Goal: Information Seeking & Learning: Find specific page/section

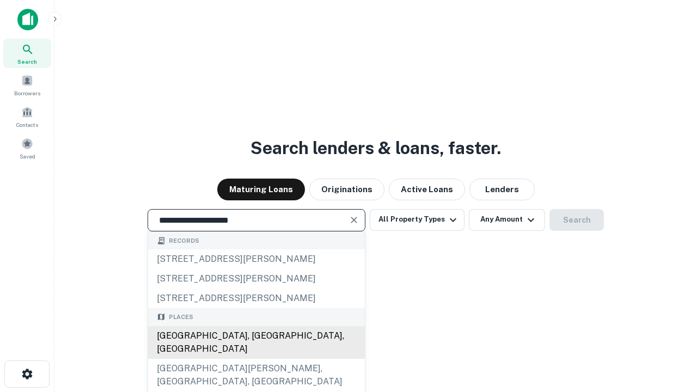
click at [256, 359] on div "[GEOGRAPHIC_DATA], [GEOGRAPHIC_DATA], [GEOGRAPHIC_DATA]" at bounding box center [256, 342] width 217 height 33
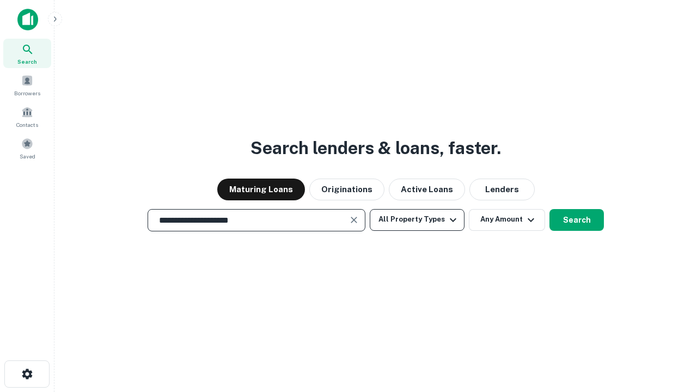
type input "**********"
click at [417, 219] on button "All Property Types" at bounding box center [417, 220] width 95 height 22
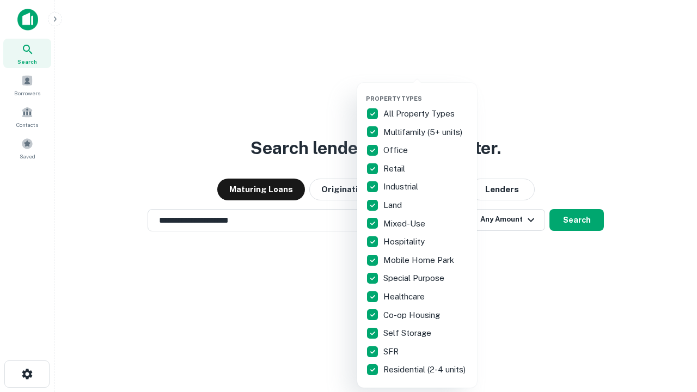
click at [426, 91] on button "button" at bounding box center [426, 91] width 120 height 1
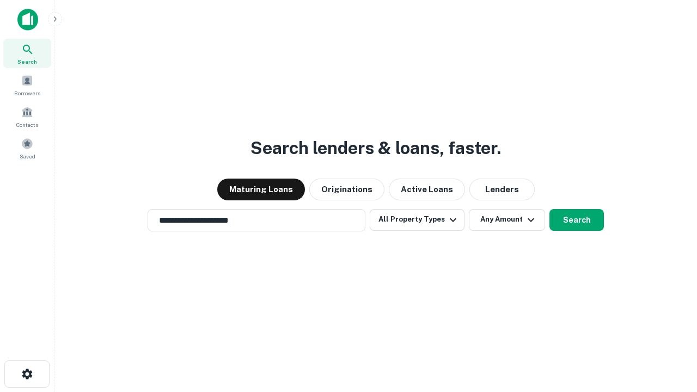
scroll to position [7, 131]
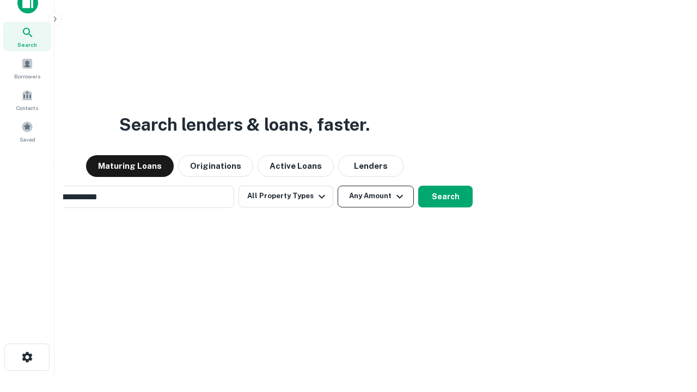
click at [338, 186] on button "Any Amount" at bounding box center [376, 197] width 76 height 22
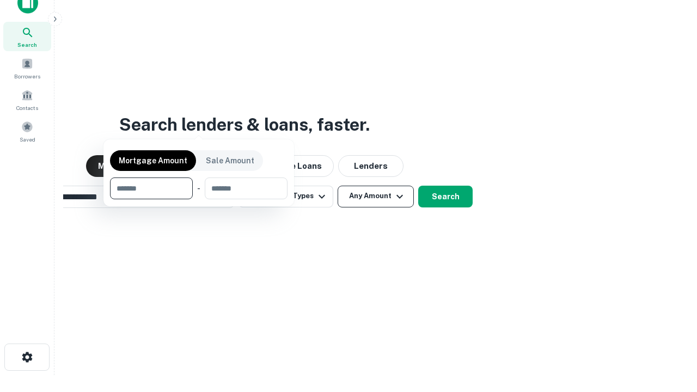
scroll to position [17, 0]
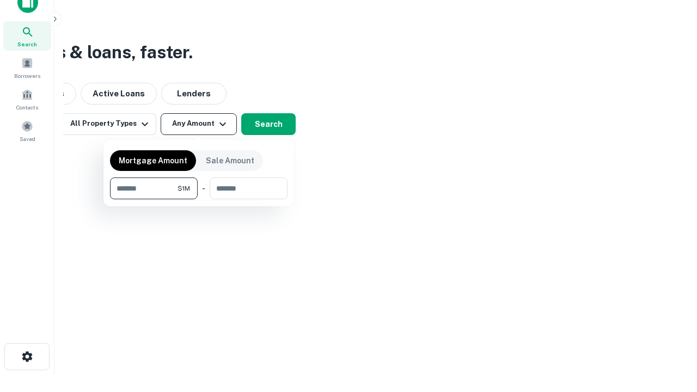
type input "*******"
click at [199, 199] on button "button" at bounding box center [199, 199] width 178 height 1
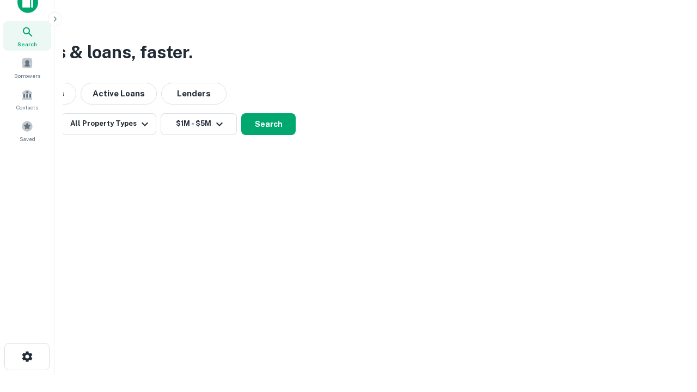
scroll to position [7, 201]
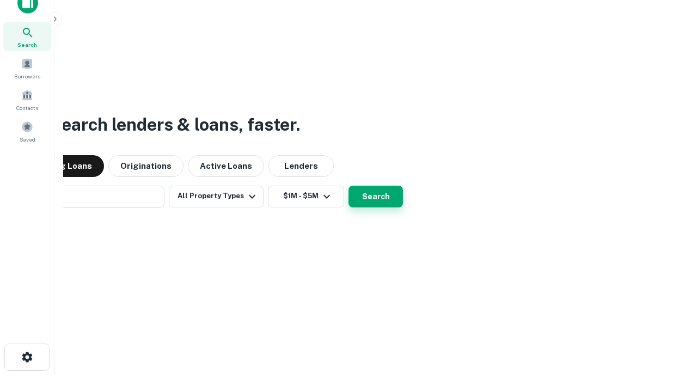
click at [348, 186] on button "Search" at bounding box center [375, 197] width 54 height 22
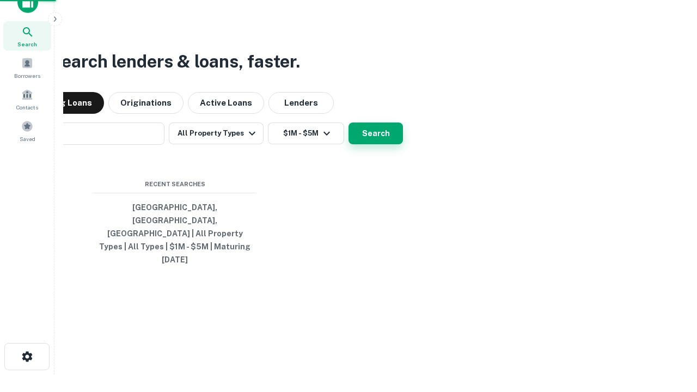
scroll to position [29, 308]
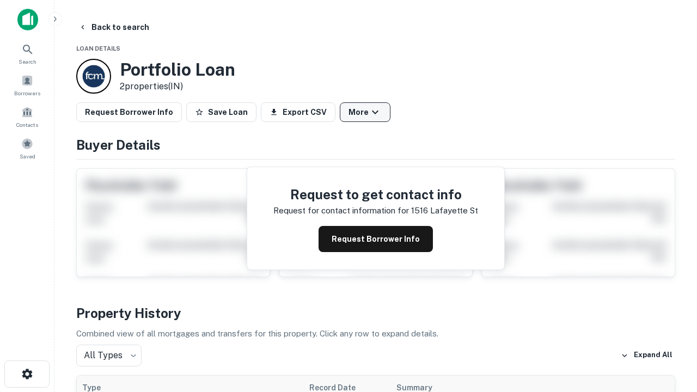
click at [365, 112] on button "More" at bounding box center [365, 112] width 51 height 20
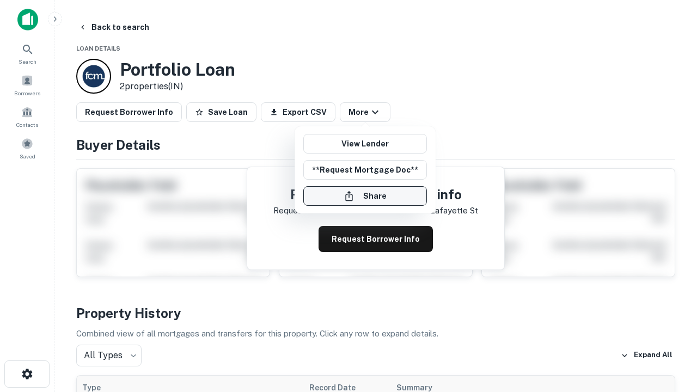
click at [365, 196] on button "Share" at bounding box center [365, 196] width 124 height 20
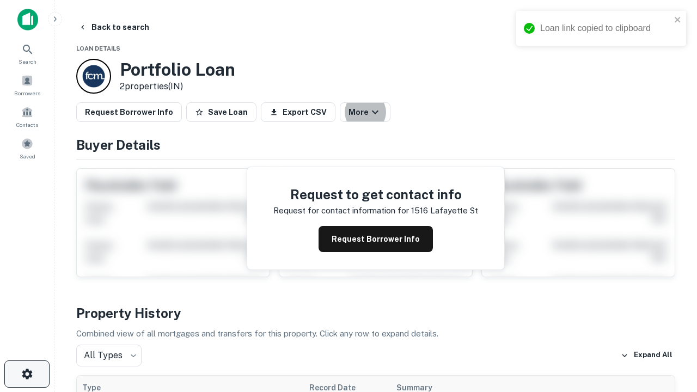
click at [27, 374] on icon "button" at bounding box center [27, 374] width 13 height 13
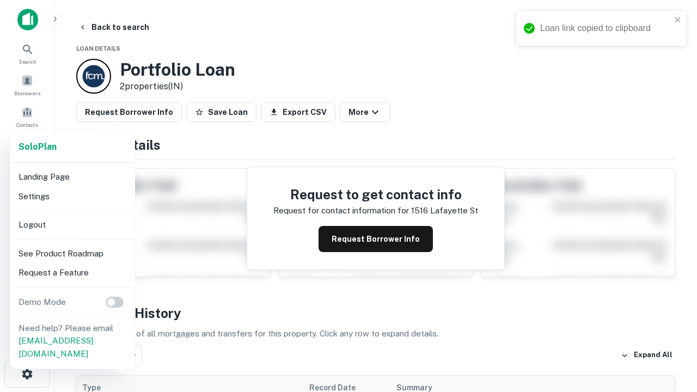
click at [72, 224] on li "Logout" at bounding box center [72, 225] width 117 height 20
